Goal: Book appointment/travel/reservation

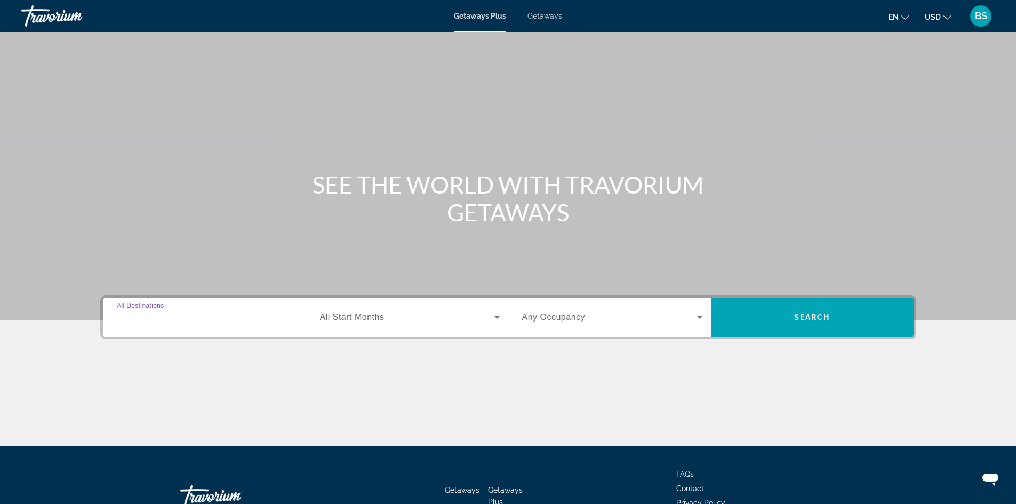
click at [286, 321] on input "Destination All Destinations" at bounding box center [207, 317] width 180 height 13
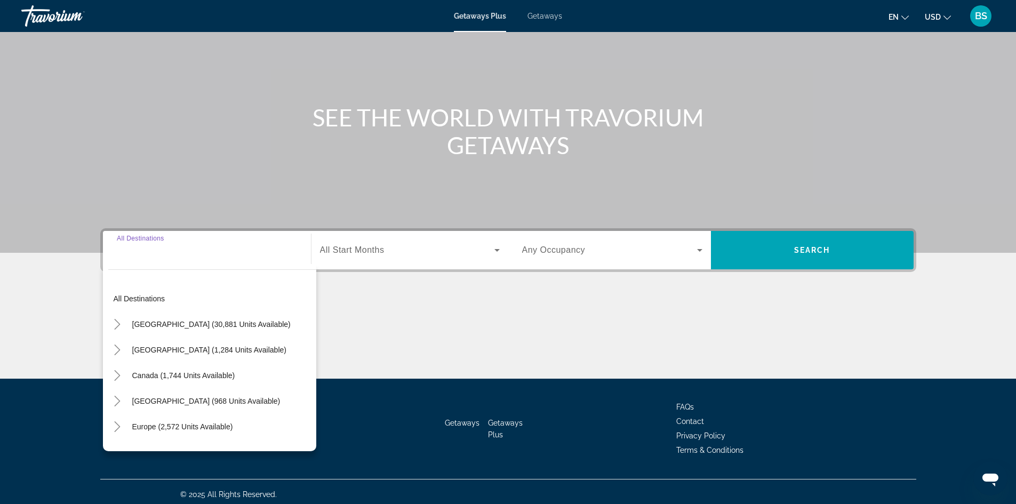
scroll to position [73, 0]
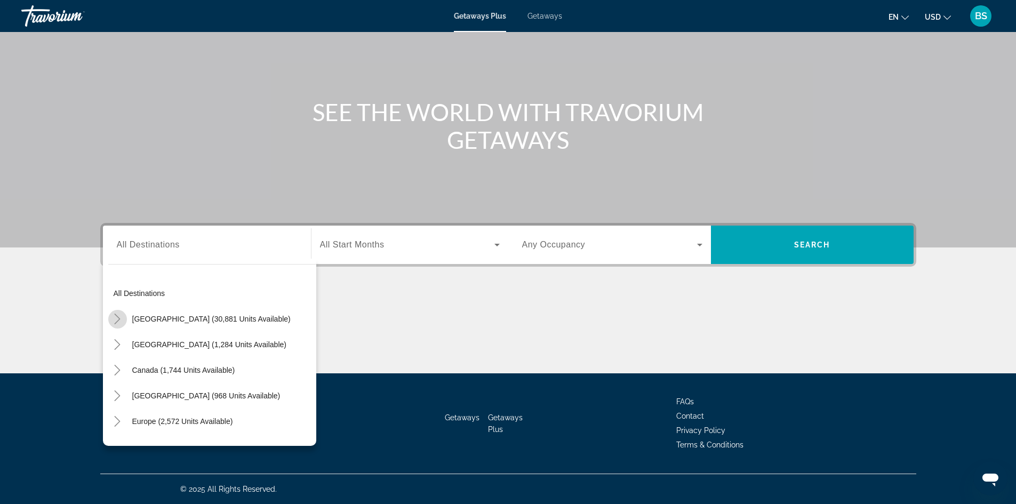
click at [121, 318] on icon "Toggle United States (30,881 units available)" at bounding box center [117, 319] width 11 height 11
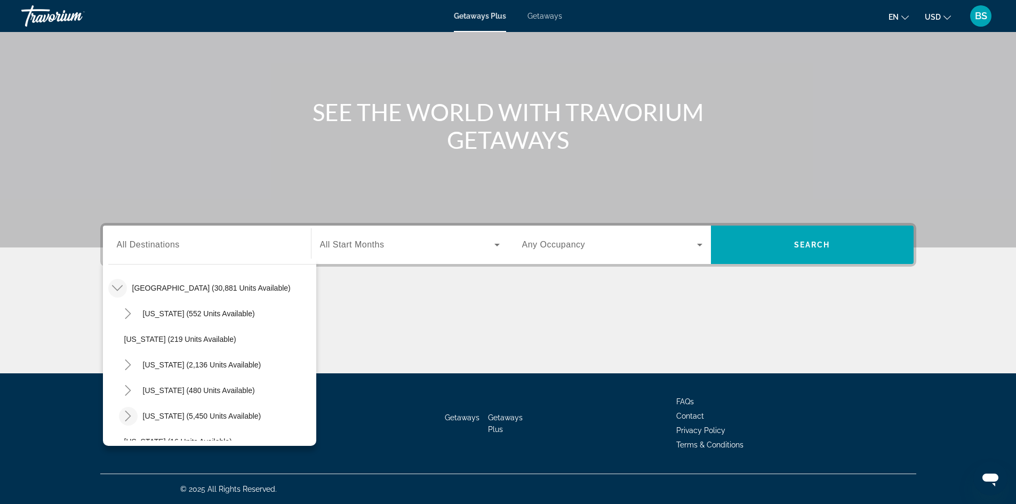
click at [126, 418] on icon "Toggle Florida (5,450 units available)" at bounding box center [128, 416] width 11 height 11
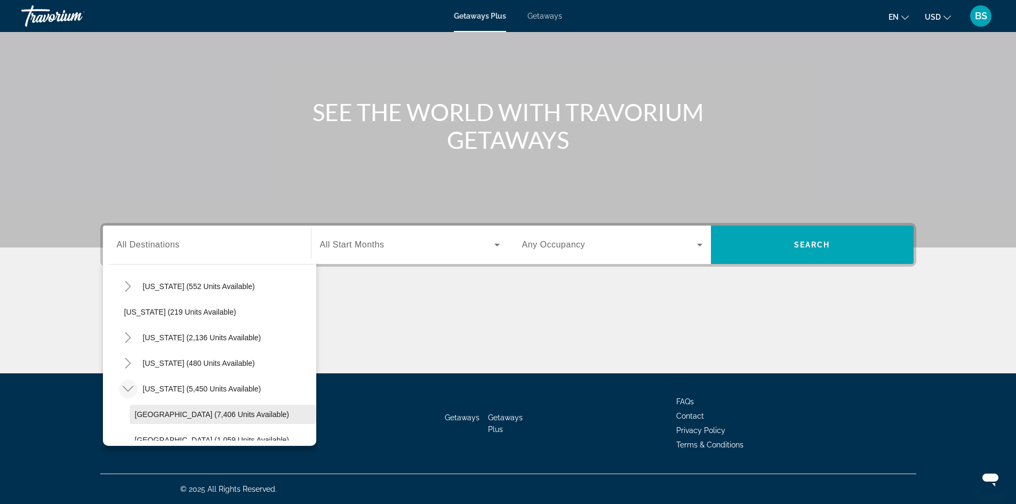
scroll to position [84, 0]
click at [232, 383] on span "Search widget" at bounding box center [223, 388] width 187 height 26
type input "**********"
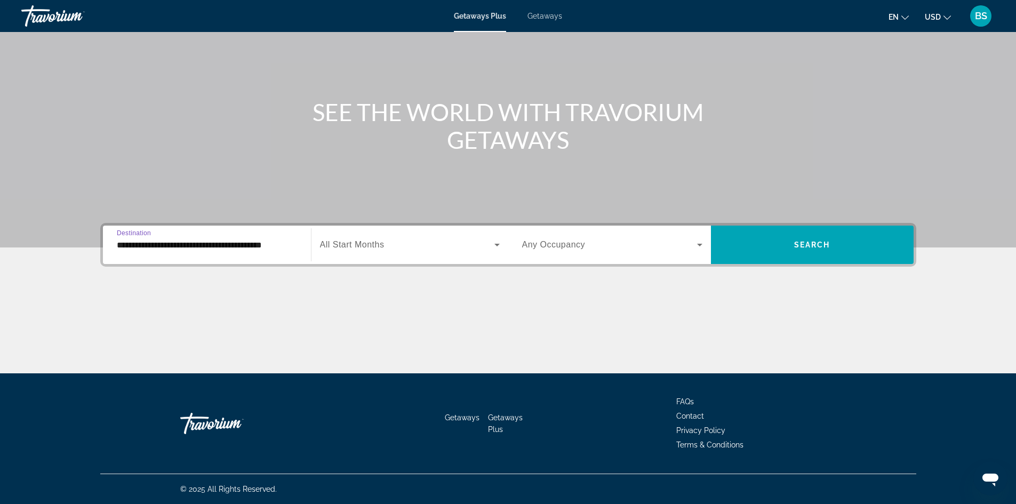
click at [494, 246] on icon "Search widget" at bounding box center [497, 244] width 13 height 13
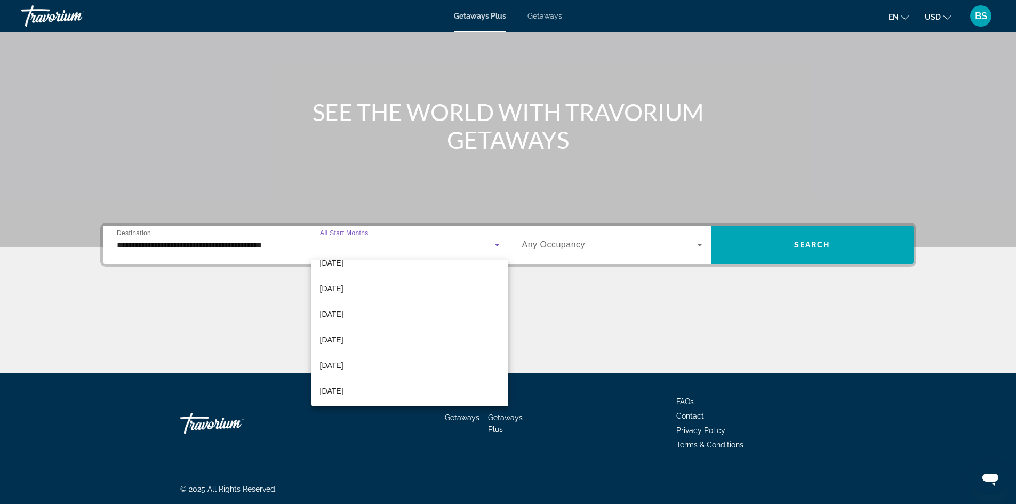
scroll to position [220, 0]
click at [411, 391] on mat-option "[DATE]" at bounding box center [409, 389] width 197 height 26
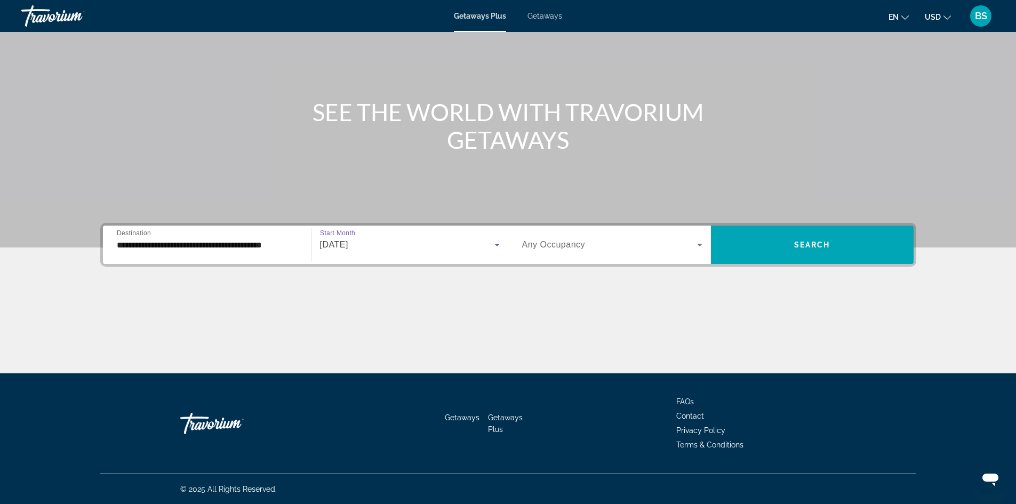
click at [701, 246] on icon "Search widget" at bounding box center [699, 244] width 13 height 13
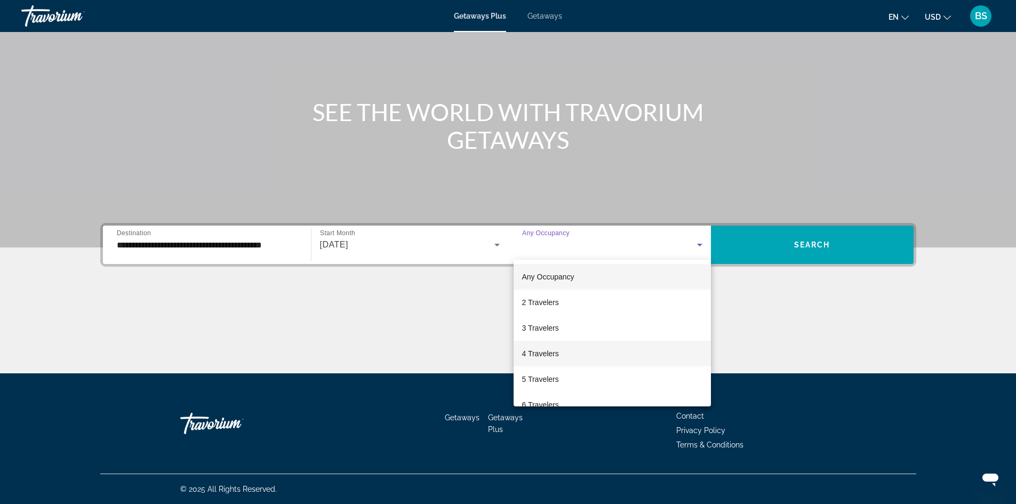
scroll to position [53, 0]
click at [591, 357] on mat-option "6 Travelers" at bounding box center [612, 352] width 197 height 26
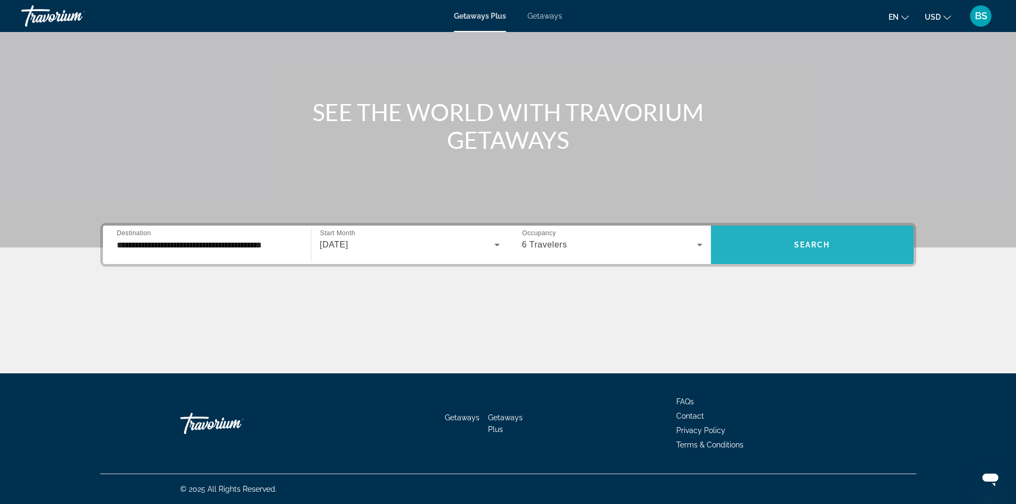
click at [783, 247] on span "Search widget" at bounding box center [812, 245] width 203 height 26
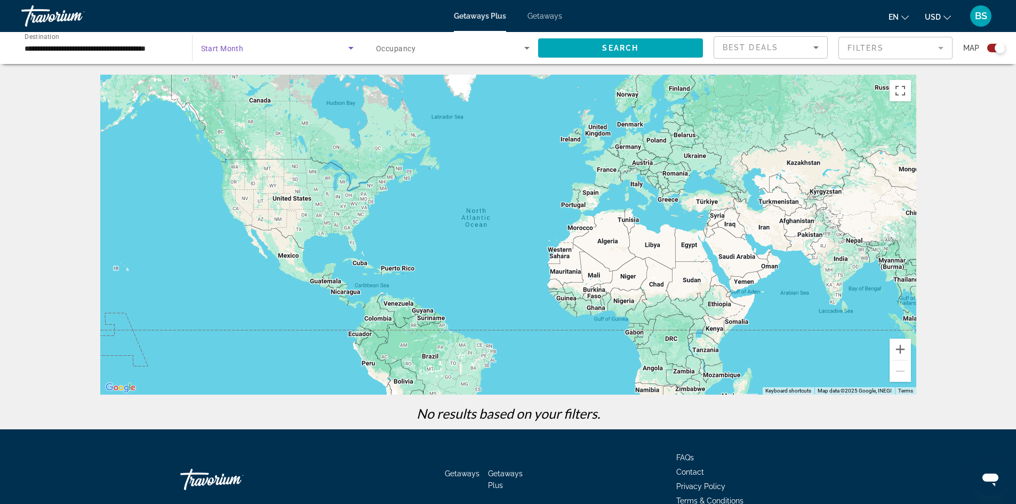
click at [349, 46] on icon "Search widget" at bounding box center [350, 48] width 13 height 13
click at [287, 77] on mat-option "All Start Months" at bounding box center [277, 80] width 170 height 26
click at [401, 51] on span "Occupancy" at bounding box center [395, 48] width 39 height 9
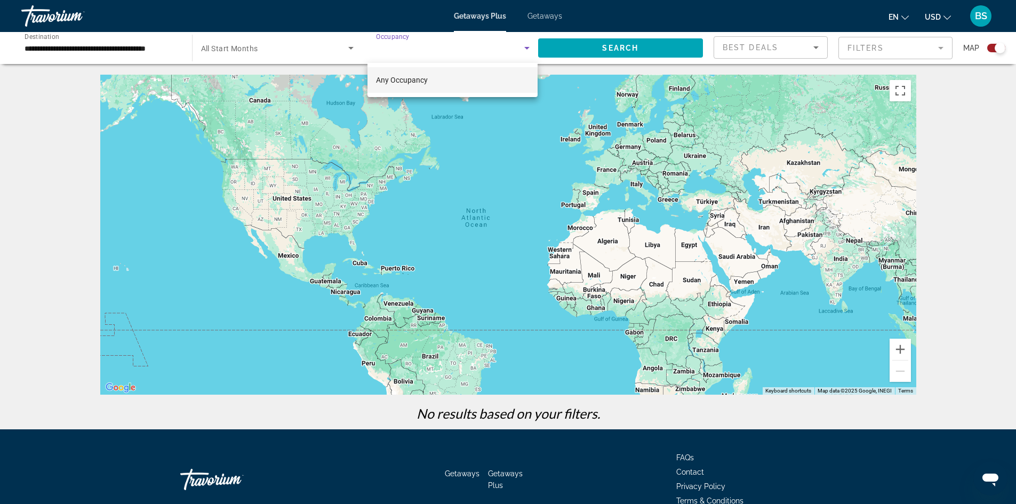
click at [392, 79] on span "Any Occupancy" at bounding box center [402, 80] width 52 height 9
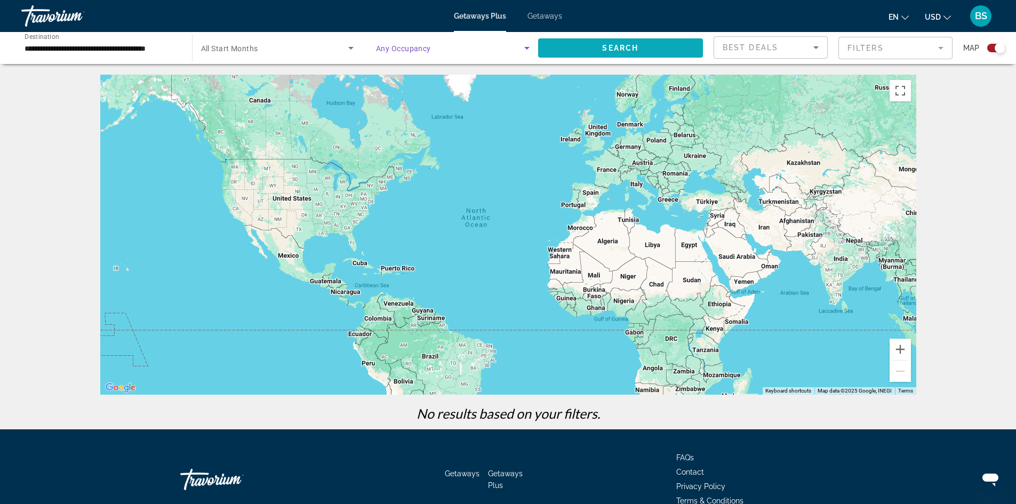
click at [664, 45] on span "Search widget" at bounding box center [620, 48] width 165 height 26
